Goal: Transaction & Acquisition: Book appointment/travel/reservation

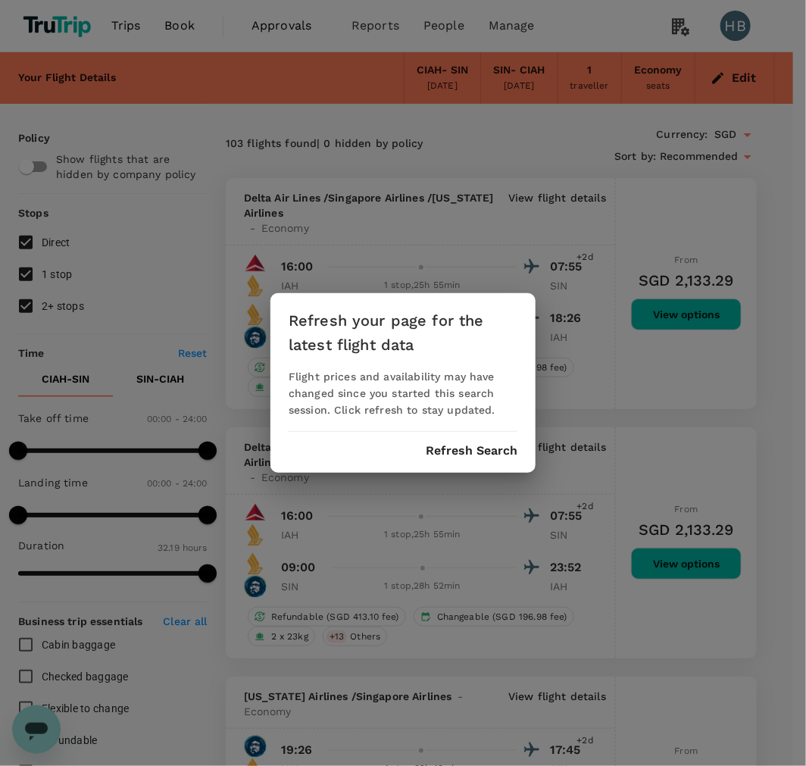
click at [222, 149] on div "Refresh your page for the latest flight data Flight prices and availability may…" at bounding box center [403, 383] width 806 height 766
click at [494, 336] on div "Refresh your page for the latest flight data" at bounding box center [403, 332] width 229 height 49
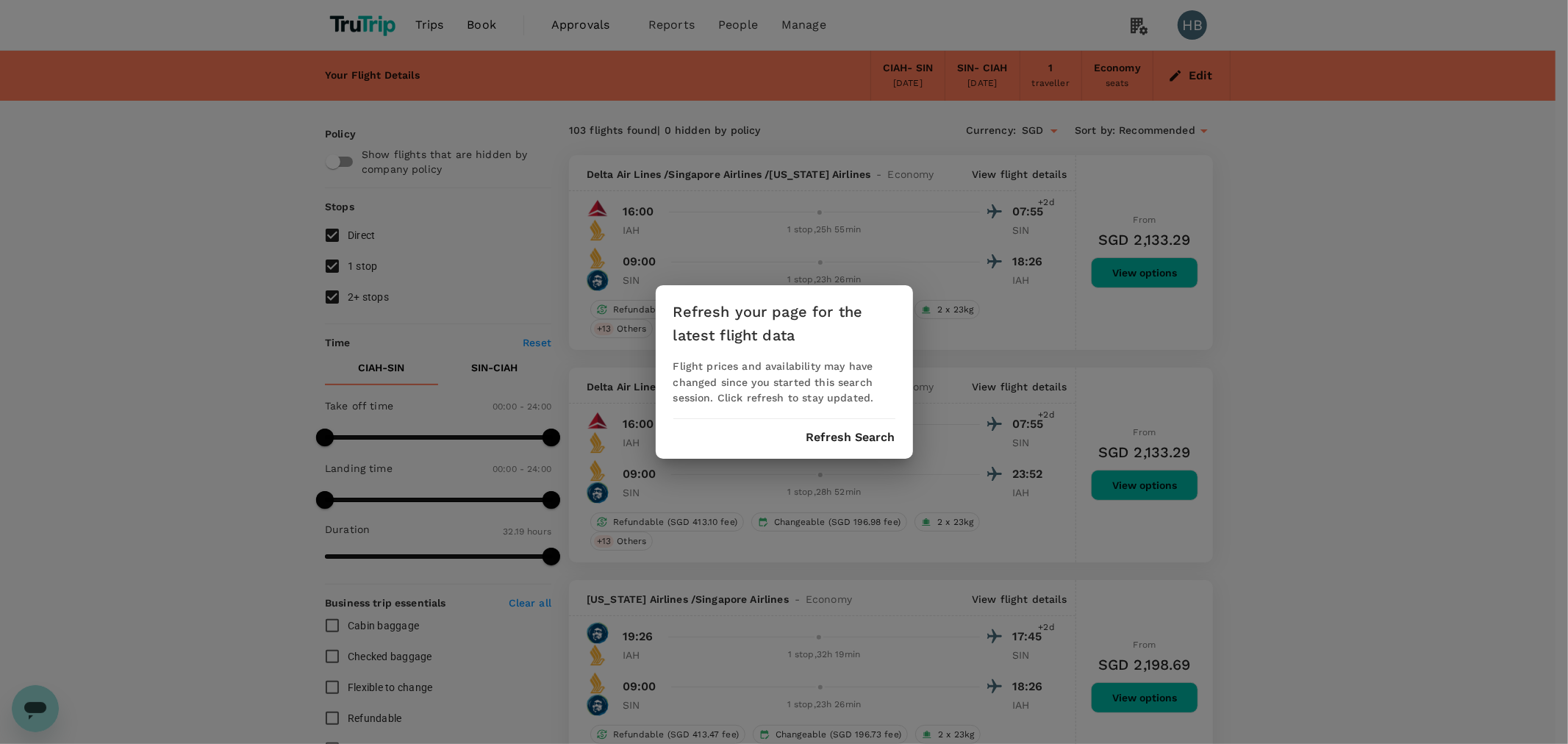
click at [413, 178] on div "Refresh your page for the latest flight data Flight prices and availability may…" at bounding box center [784, 372] width 1568 height 744
click at [435, 31] on div "Refresh your page for the latest flight data Flight prices and availability may…" at bounding box center [784, 372] width 1568 height 744
click at [472, 23] on div "Refresh your page for the latest flight data Flight prices and availability may…" at bounding box center [784, 372] width 1568 height 744
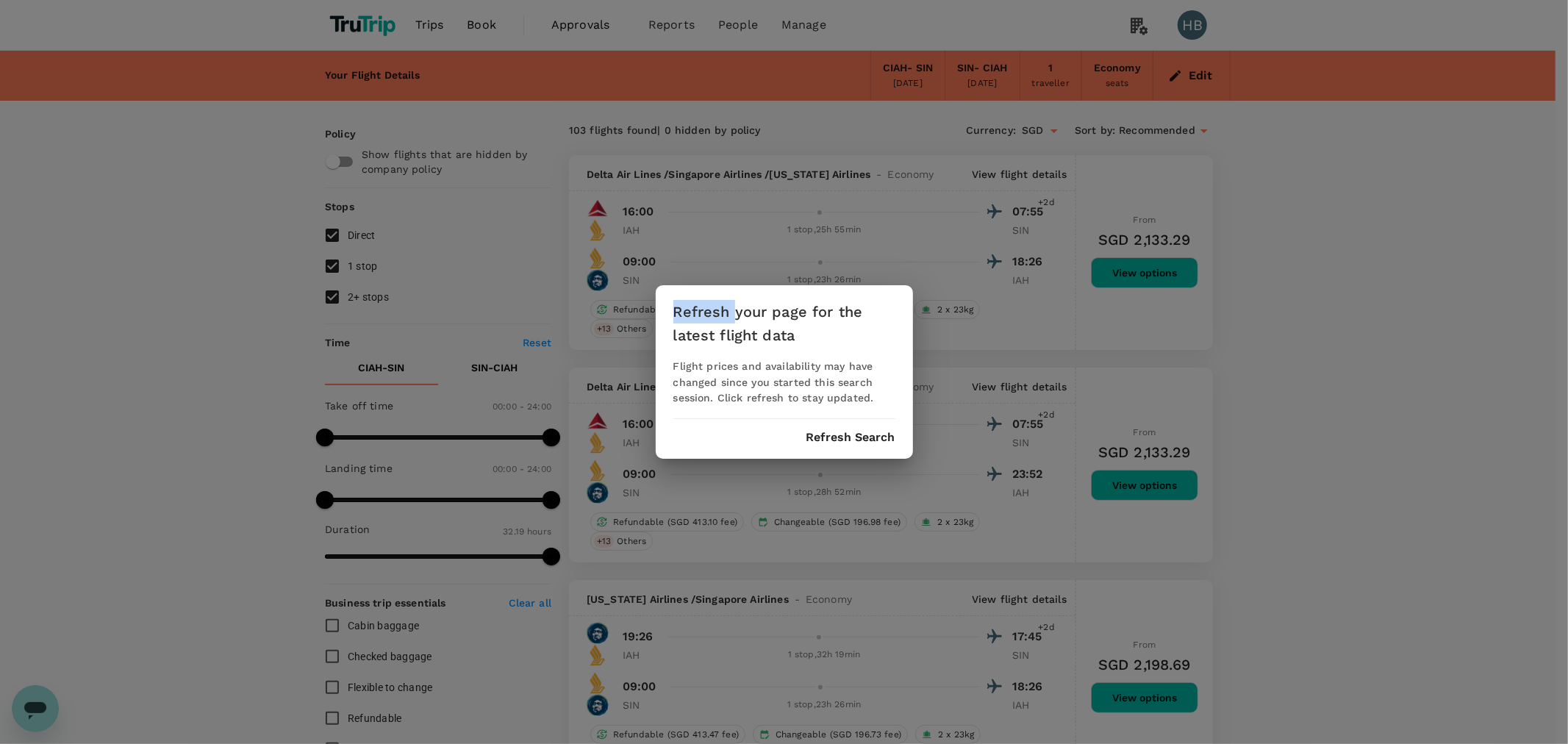
click at [435, 26] on div "Refresh your page for the latest flight data Flight prices and availability may…" at bounding box center [784, 372] width 1568 height 744
click at [476, 27] on div "Refresh your page for the latest flight data Flight prices and availability may…" at bounding box center [784, 372] width 1568 height 744
click at [554, 14] on div "Refresh your page for the latest flight data Flight prices and availability may…" at bounding box center [784, 372] width 1568 height 744
click at [558, 14] on div "Refresh your page for the latest flight data Flight prices and availability may…" at bounding box center [784, 372] width 1568 height 744
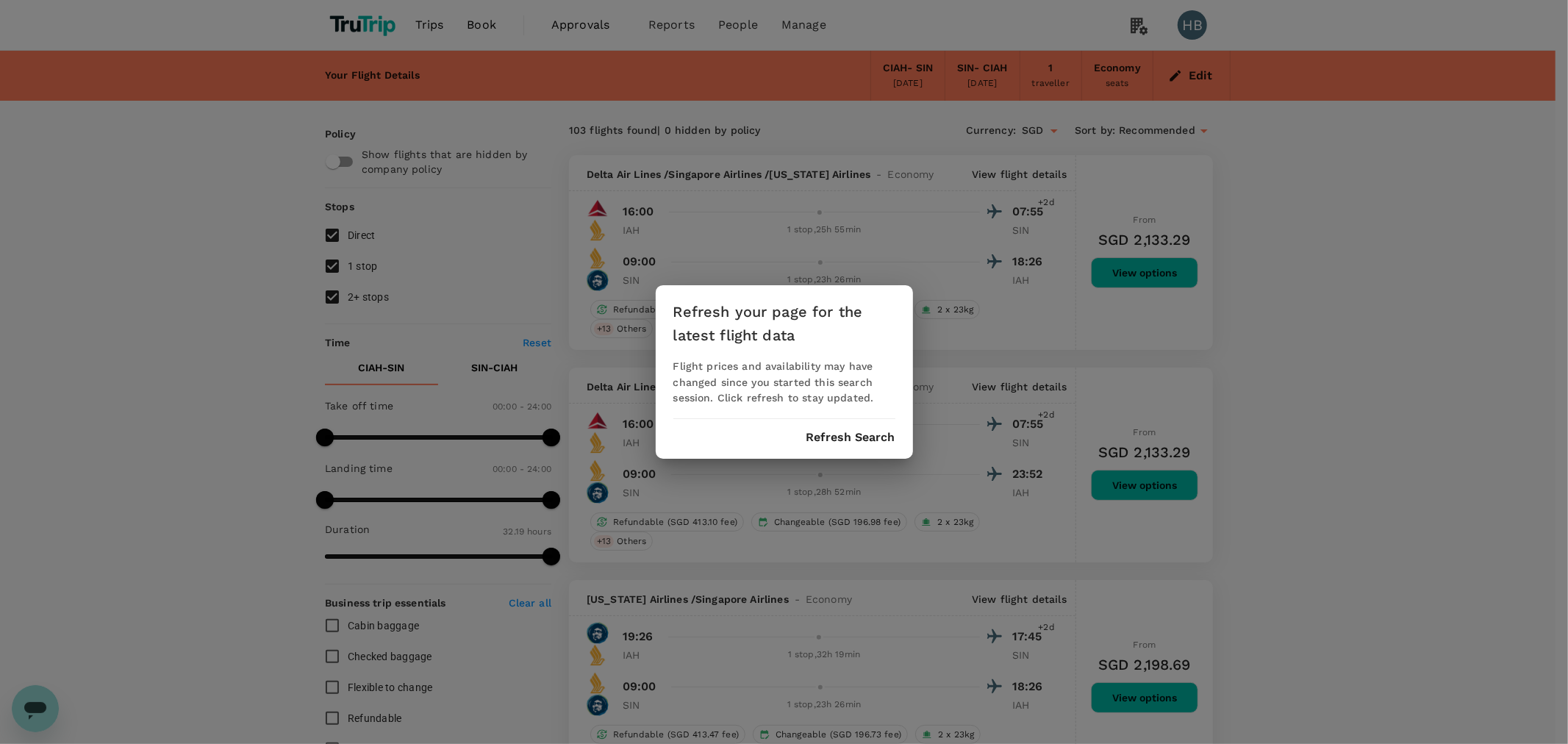
click at [614, 29] on div "Refresh your page for the latest flight data Flight prices and availability may…" at bounding box center [784, 372] width 1568 height 744
click at [730, 32] on div "Refresh your page for the latest flight data Flight prices and availability may…" at bounding box center [784, 372] width 1568 height 744
click at [782, 28] on div "Refresh your page for the latest flight data Flight prices and availability may…" at bounding box center [784, 372] width 1568 height 744
click at [782, 20] on div "Refresh your page for the latest flight data Flight prices and availability may…" at bounding box center [784, 372] width 1568 height 744
click at [782, 9] on div "Refresh your page for the latest flight data Flight prices and availability may…" at bounding box center [784, 372] width 1568 height 744
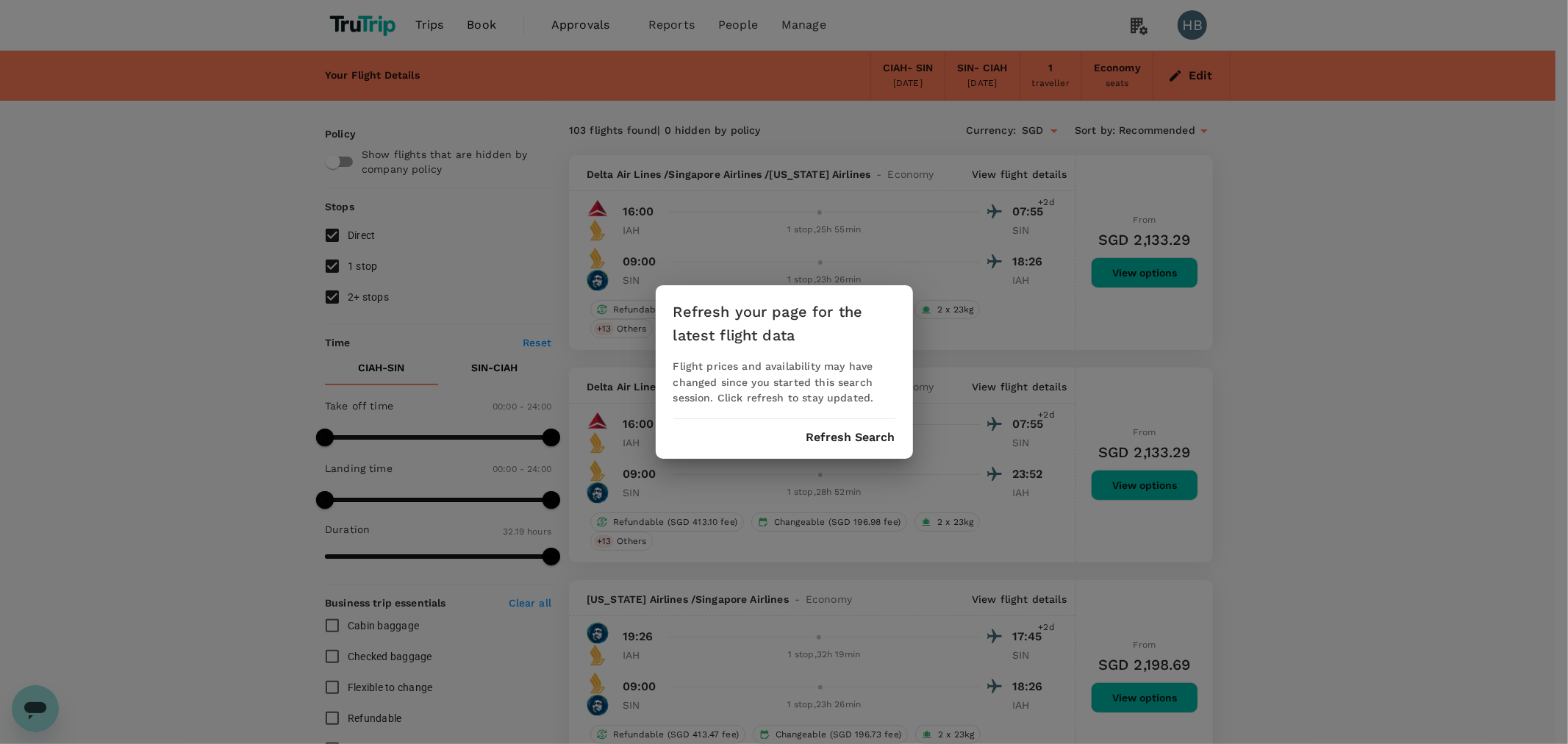
drag, startPoint x: 858, startPoint y: 15, endPoint x: 866, endPoint y: 16, distance: 8.1
click at [782, 16] on div "Refresh your page for the latest flight data Flight prices and availability may…" at bounding box center [784, 372] width 1568 height 744
drag, startPoint x: 867, startPoint y: 16, endPoint x: 854, endPoint y: 42, distance: 29.1
click at [782, 17] on div "Refresh your page for the latest flight data Flight prices and availability may…" at bounding box center [784, 372] width 1568 height 744
click at [782, 442] on button "Refresh Search" at bounding box center [850, 437] width 89 height 14
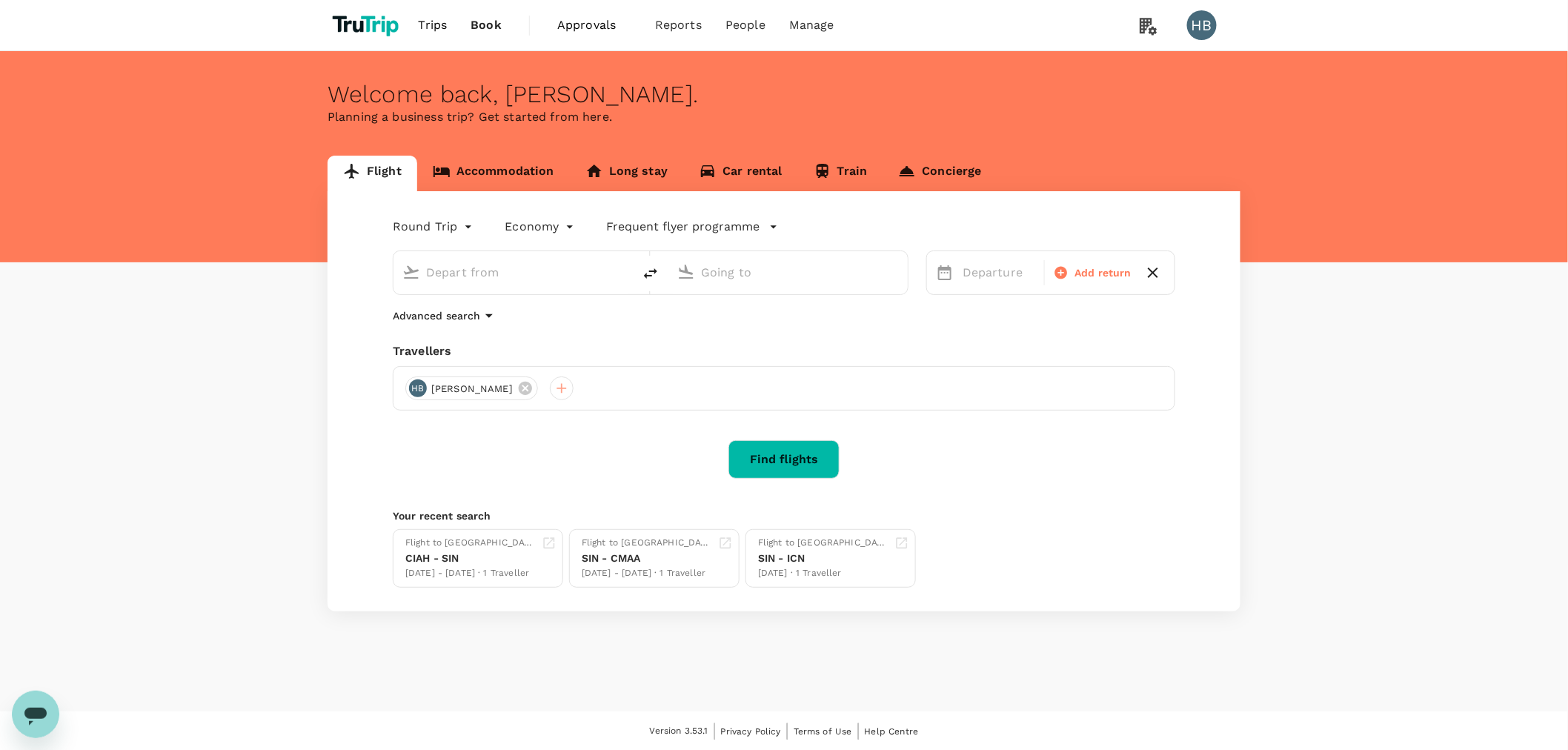
type input "roundtrip"
type input "[GEOGRAPHIC_DATA], [GEOGRAPHIC_DATA] (any)"
type input "Singapore Changi (SIN)"
